Goal: Information Seeking & Learning: Learn about a topic

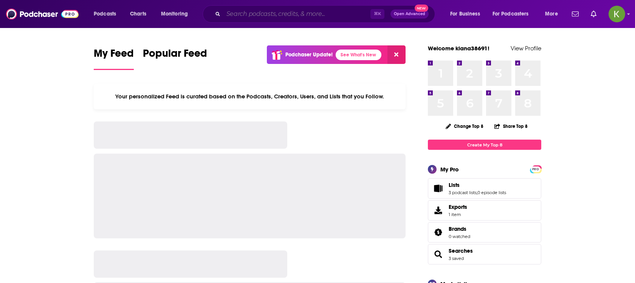
click at [298, 14] on input "Search podcasts, credits, & more..." at bounding box center [296, 14] width 147 height 12
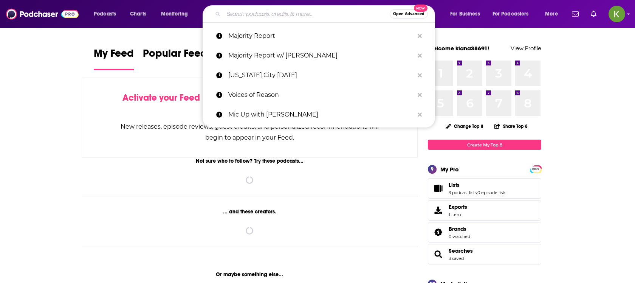
paste input "beau of the fifth column"
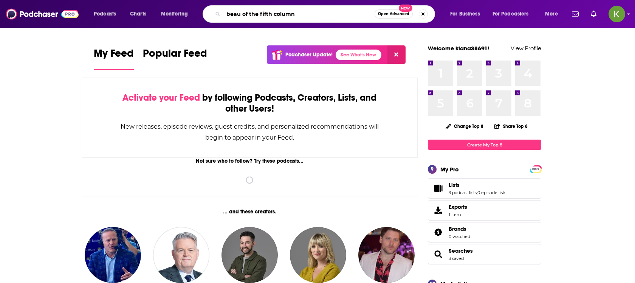
type input "beau of the fifth column"
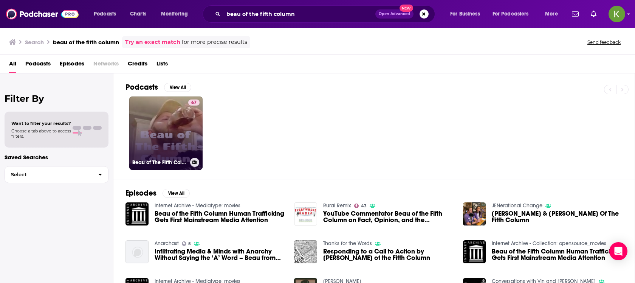
click at [173, 120] on link "67 Beau of The Fifth Column" at bounding box center [165, 132] width 73 height 73
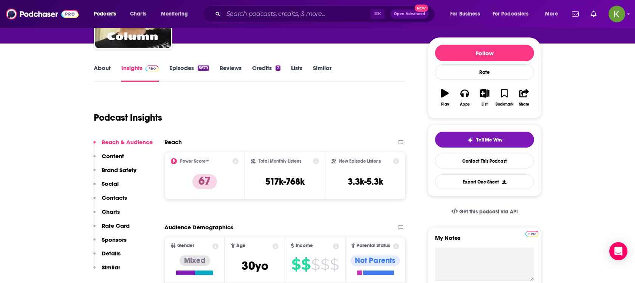
scroll to position [82, 0]
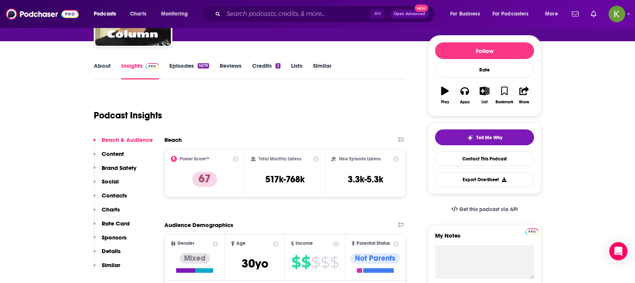
click at [100, 70] on link "About" at bounding box center [102, 70] width 17 height 17
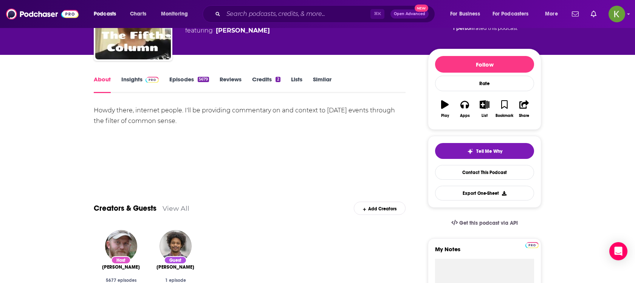
scroll to position [127, 0]
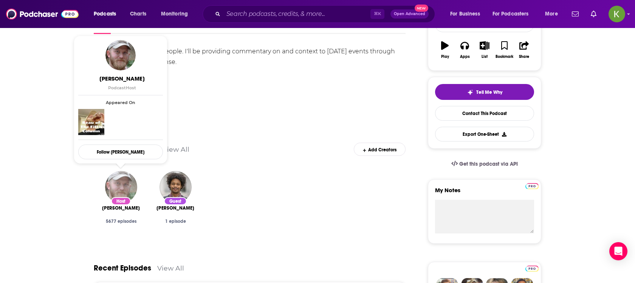
click at [124, 191] on img "Justin King" at bounding box center [121, 187] width 32 height 32
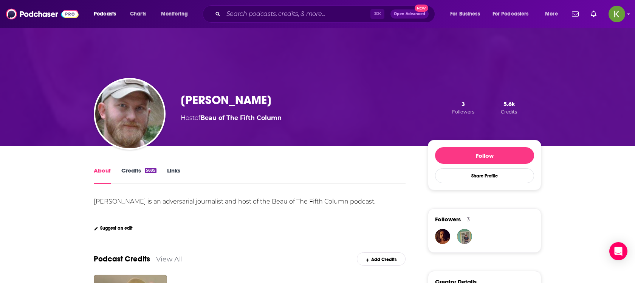
drag, startPoint x: 290, startPoint y: 119, endPoint x: 202, endPoint y: 119, distance: 88.8
click at [202, 119] on div "Justin King Host of Beau of The Fifth Column 3 Followers 5.6k Credits" at bounding box center [361, 108] width 360 height 30
copy span "Beau of The Fifth Column"
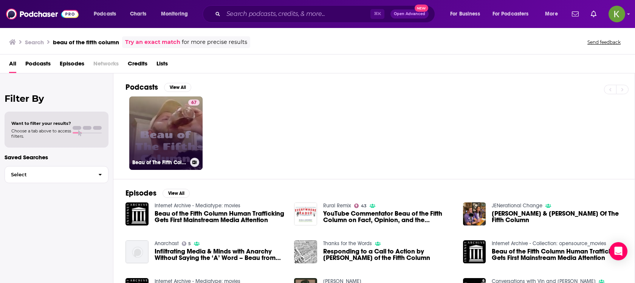
click at [161, 126] on link "67 Beau of The Fifth Column" at bounding box center [165, 132] width 73 height 73
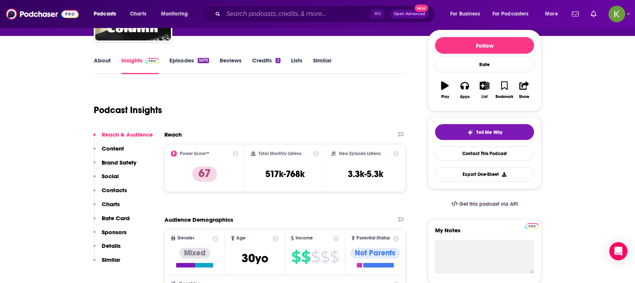
scroll to position [89, 0]
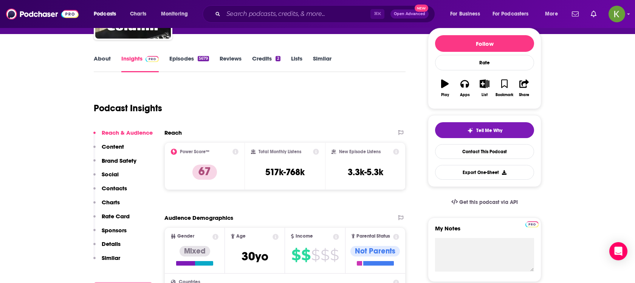
click at [180, 62] on link "Episodes 5679" at bounding box center [189, 63] width 40 height 17
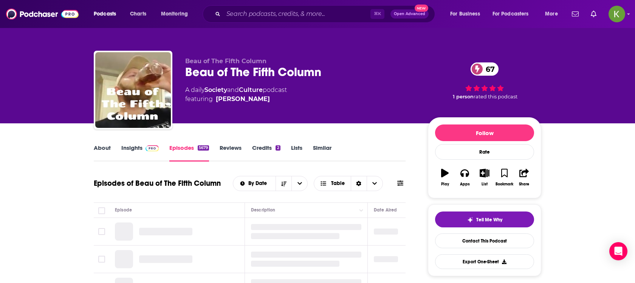
scroll to position [61, 0]
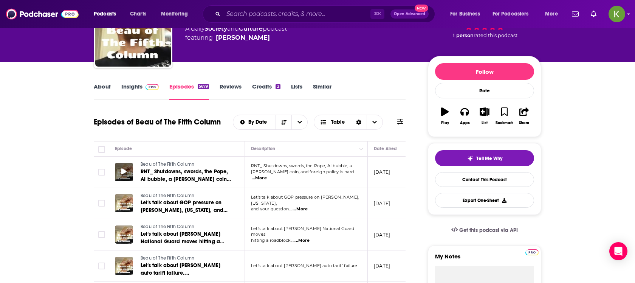
click at [126, 175] on span at bounding box center [123, 171] width 5 height 9
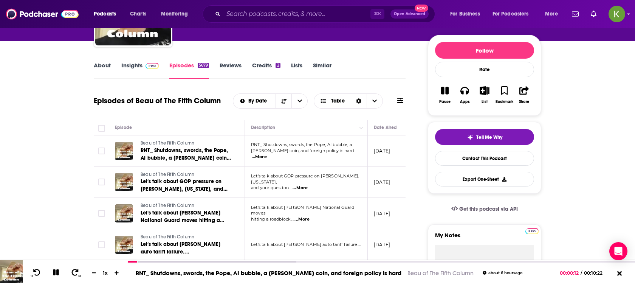
scroll to position [83, 0]
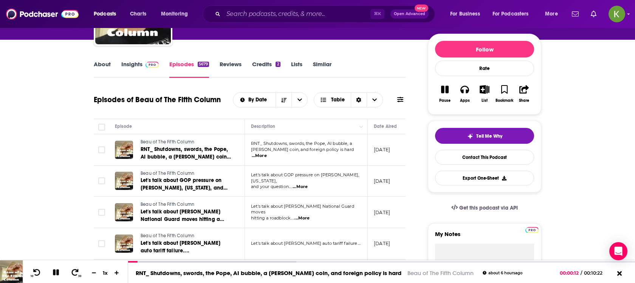
click at [267, 154] on span "...More" at bounding box center [259, 156] width 15 height 6
click at [127, 182] on div at bounding box center [124, 180] width 18 height 18
click at [122, 181] on icon at bounding box center [123, 180] width 5 height 6
click at [102, 68] on link "About" at bounding box center [102, 68] width 17 height 17
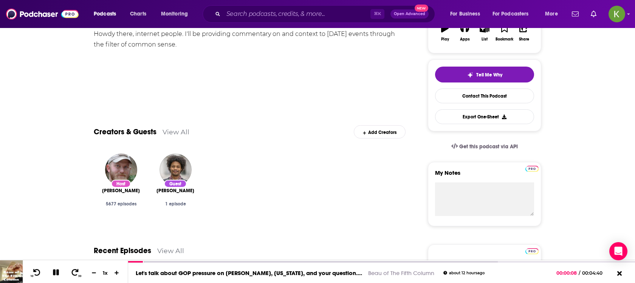
scroll to position [183, 0]
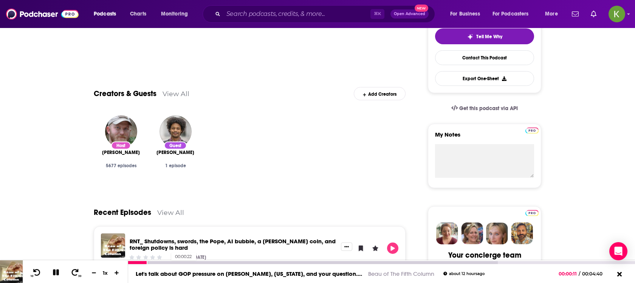
click at [169, 262] on div at bounding box center [312, 262] width 369 height 3
click at [227, 260] on div at bounding box center [381, 262] width 507 height 4
click at [230, 263] on div at bounding box center [312, 262] width 369 height 3
click at [282, 264] on div "Let's talk about GOP pressure on Trump, New York, and your question.... Beau of…" at bounding box center [381, 273] width 507 height 19
click at [282, 261] on div at bounding box center [312, 262] width 369 height 3
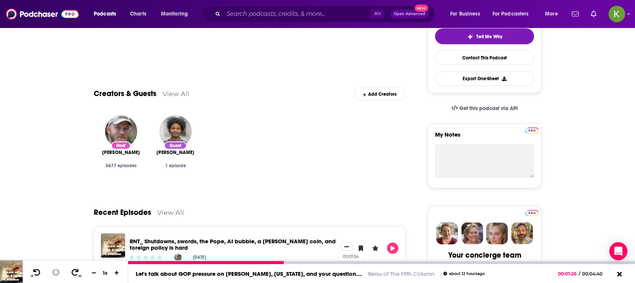
click at [335, 262] on div at bounding box center [381, 262] width 507 height 3
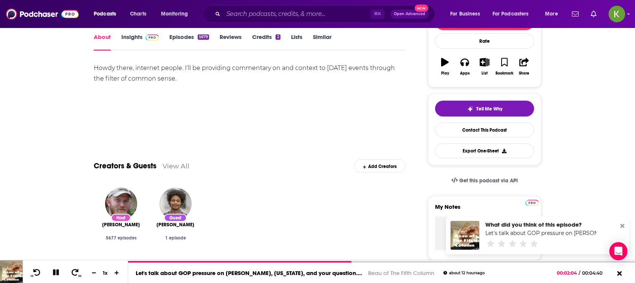
scroll to position [0, 0]
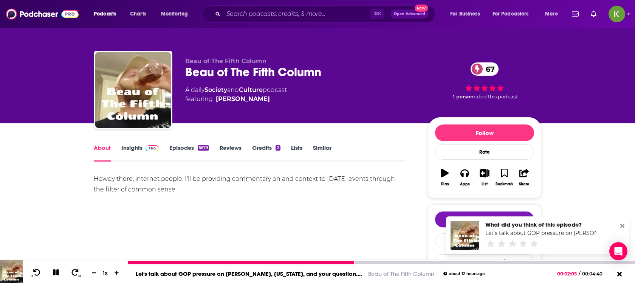
click at [56, 272] on icon at bounding box center [55, 272] width 7 height 7
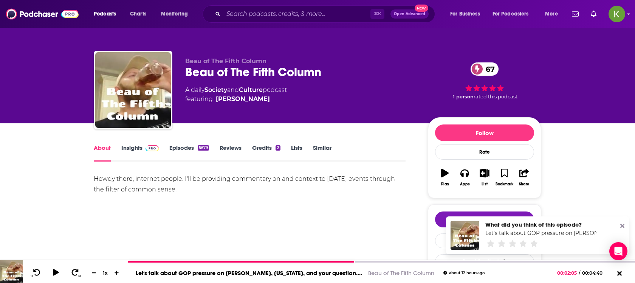
click at [188, 149] on link "Episodes 5679" at bounding box center [189, 152] width 40 height 17
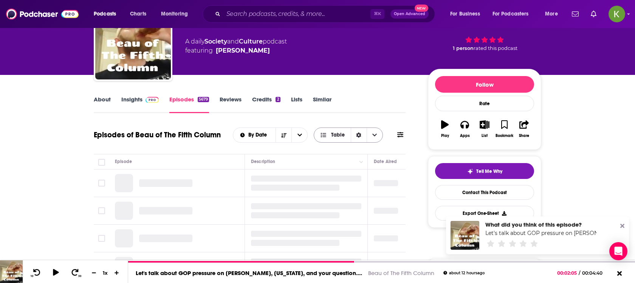
scroll to position [50, 0]
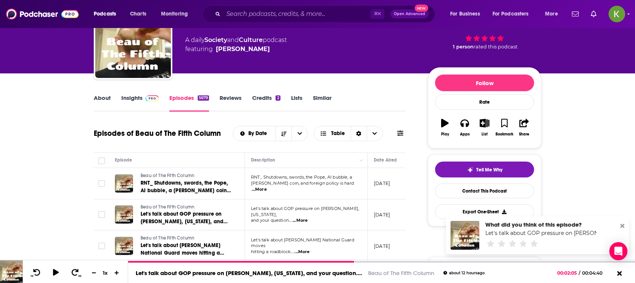
click at [395, 134] on button at bounding box center [400, 133] width 11 height 8
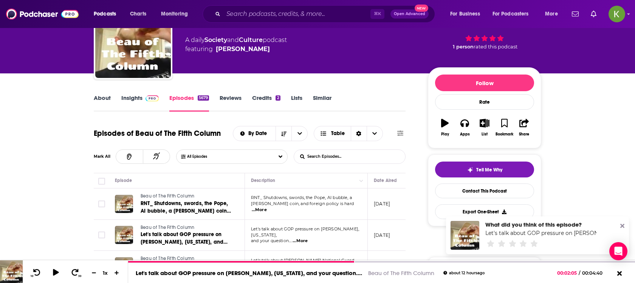
click at [323, 151] on input "List Search Input" at bounding box center [333, 157] width 79 height 14
type input "gerrymandering"
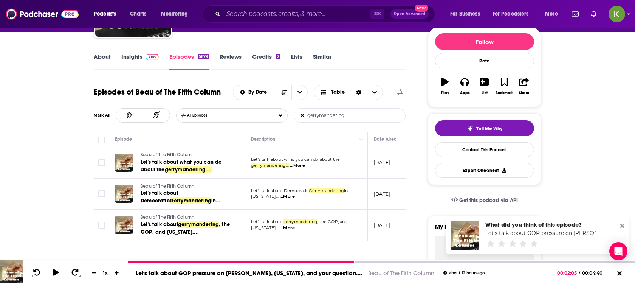
scroll to position [94, 0]
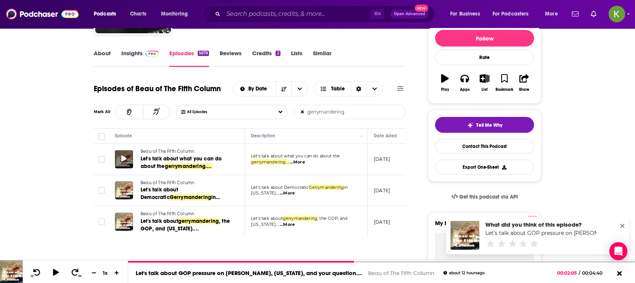
click at [125, 157] on icon at bounding box center [123, 158] width 5 height 6
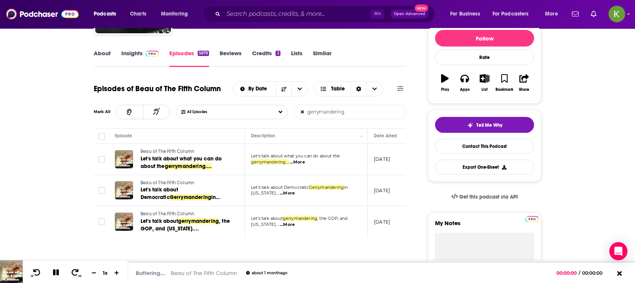
click at [302, 161] on span "...More" at bounding box center [297, 162] width 15 height 6
click at [293, 184] on p "Let's talk about Democratic Gerrymandering in" at bounding box center [306, 187] width 110 height 6
click at [280, 195] on span "...More" at bounding box center [287, 193] width 15 height 6
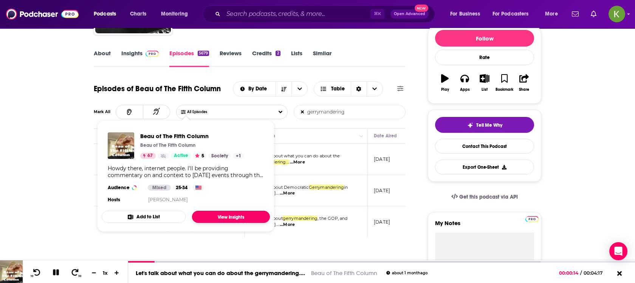
click at [203, 214] on link "View Insights" at bounding box center [231, 216] width 78 height 12
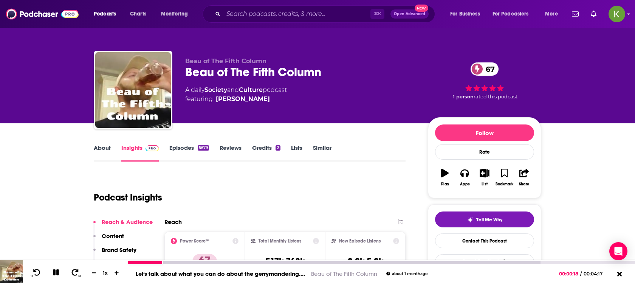
click at [232, 273] on link "Let's talk about what you can do about the gerrymandering...." at bounding box center [220, 273] width 169 height 7
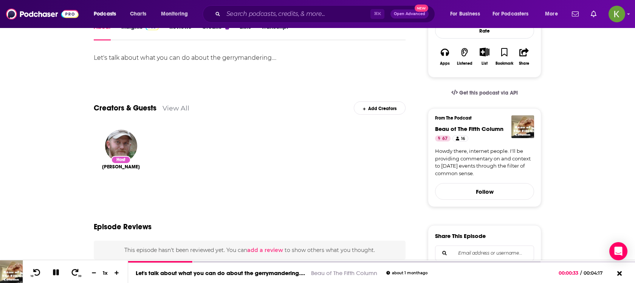
scroll to position [169, 0]
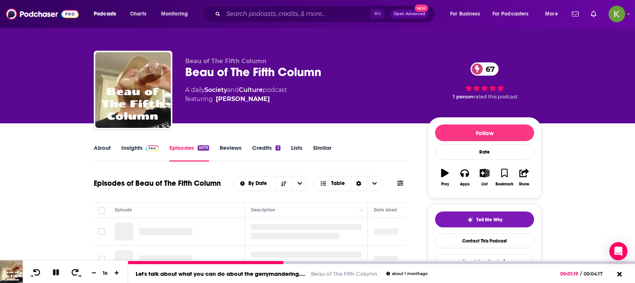
click at [54, 272] on icon at bounding box center [56, 272] width 6 height 6
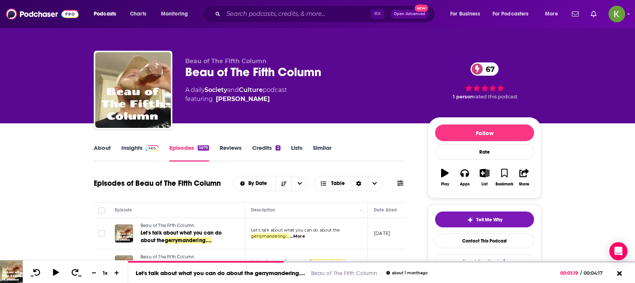
click at [254, 74] on div "Beau of The Fifth Column 67" at bounding box center [300, 72] width 230 height 15
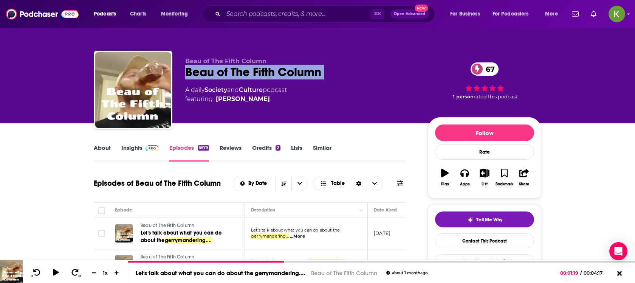
click at [254, 74] on div "Beau of The Fifth Column 67" at bounding box center [300, 72] width 230 height 15
copy div "Beau of The Fifth Column 67"
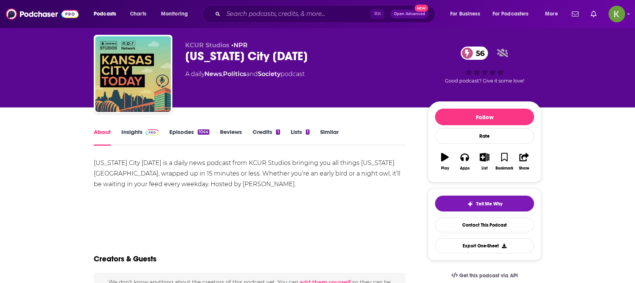
scroll to position [19, 0]
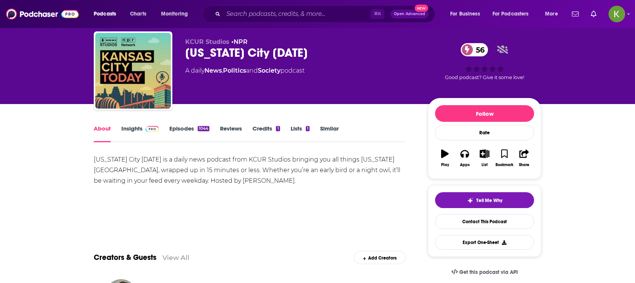
click at [140, 131] on link "Insights" at bounding box center [139, 133] width 37 height 17
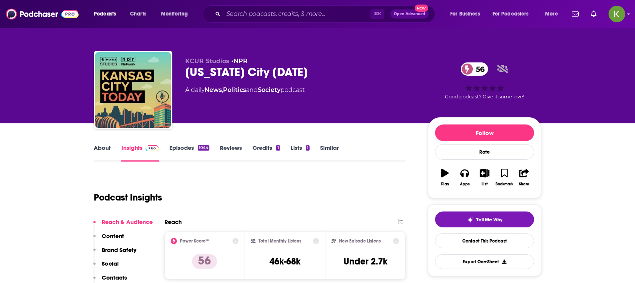
click at [174, 149] on link "Episodes 1044" at bounding box center [189, 152] width 40 height 17
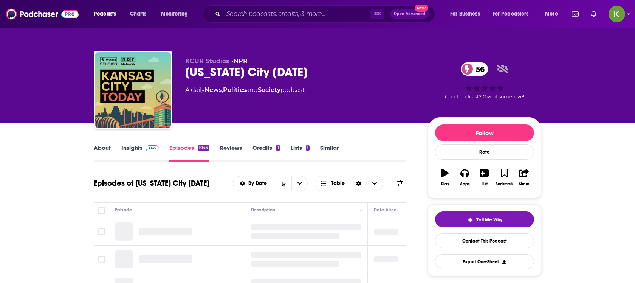
click at [399, 182] on icon at bounding box center [400, 183] width 6 height 6
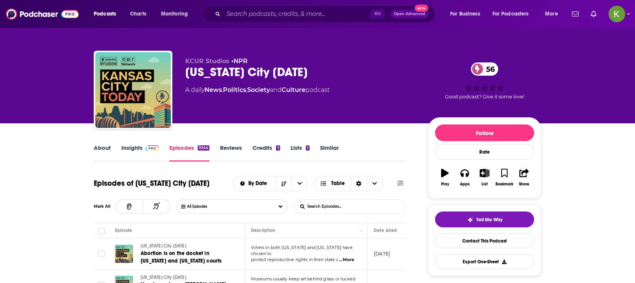
click at [321, 210] on input "List Search Input" at bounding box center [333, 206] width 79 height 14
type input "gerrymandering"
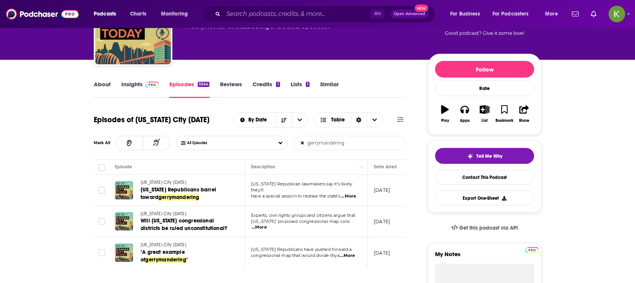
scroll to position [70, 0]
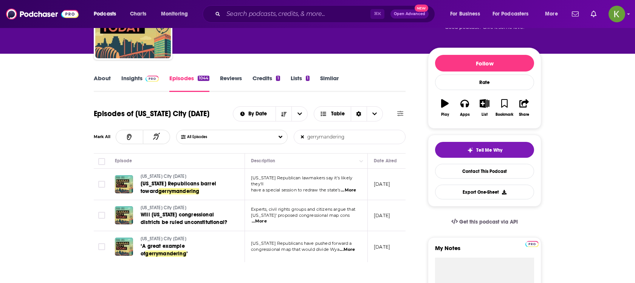
click at [354, 187] on span "...More" at bounding box center [348, 190] width 15 height 6
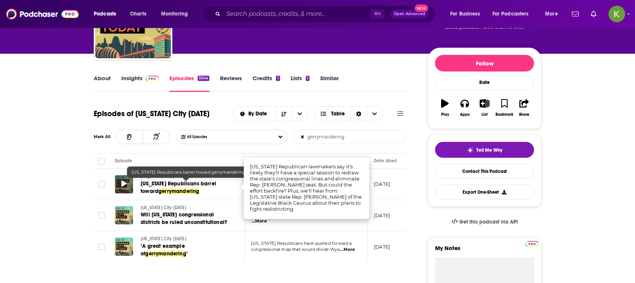
click at [122, 186] on icon at bounding box center [123, 183] width 5 height 6
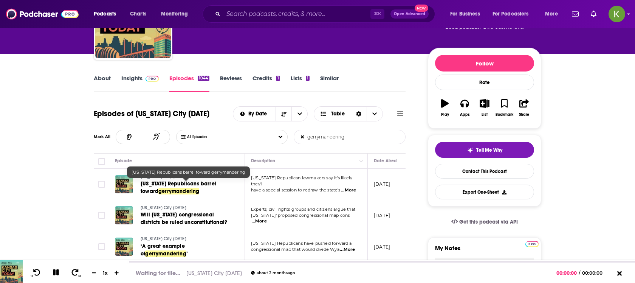
click at [168, 181] on span "[US_STATE] Republicans barrel toward" at bounding box center [179, 187] width 76 height 14
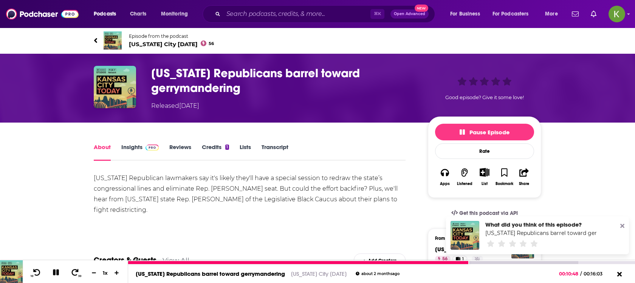
click at [57, 274] on icon at bounding box center [56, 272] width 6 height 6
